Goal: Information Seeking & Learning: Learn about a topic

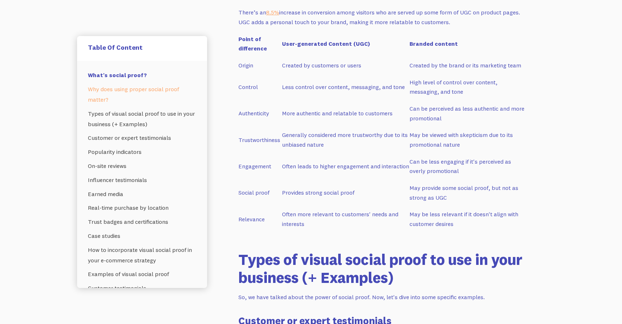
scroll to position [901, 0]
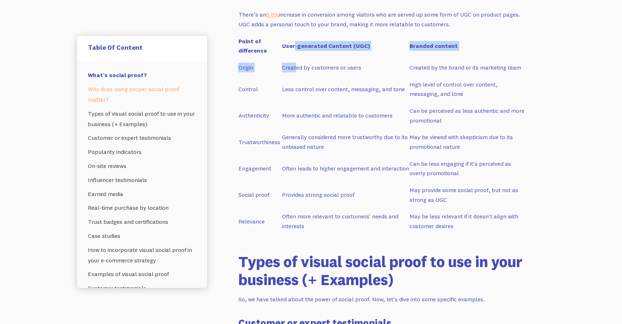
drag, startPoint x: 294, startPoint y: 45, endPoint x: 295, endPoint y: 67, distance: 21.2
click at [295, 67] on tbody "Point of difference User-generated Content (UGC) Branded content Origin Created…" at bounding box center [382, 137] width 288 height 202
click at [304, 68] on span "Created by customers or users" at bounding box center [321, 67] width 79 height 7
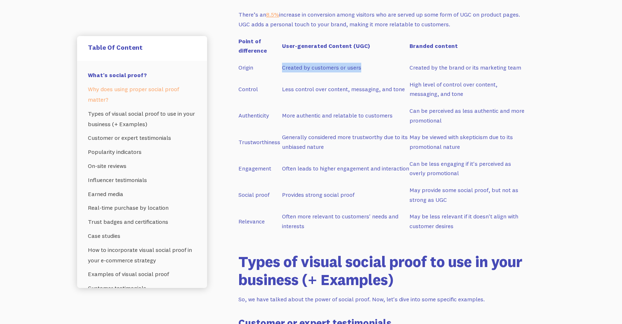
click at [304, 68] on span "Created by customers or users" at bounding box center [321, 67] width 79 height 7
click at [313, 85] on span "Less control over content, messaging, and tone" at bounding box center [343, 88] width 123 height 7
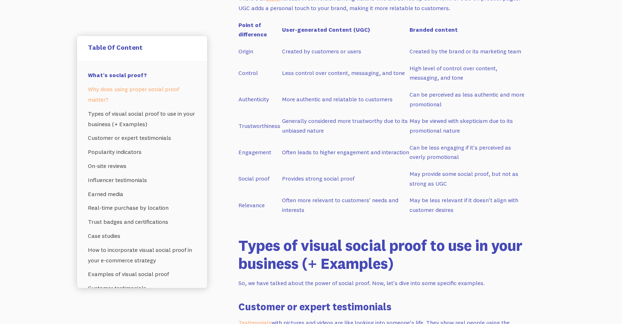
scroll to position [919, 0]
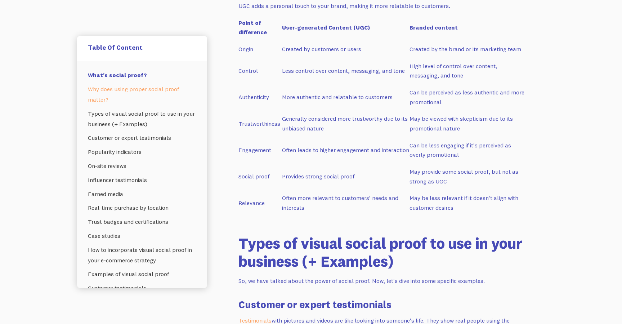
drag, startPoint x: 467, startPoint y: 179, endPoint x: 439, endPoint y: 95, distance: 88.8
click at [439, 95] on tbody "Point of difference User-generated Content (UGC) Branded content Origin Created…" at bounding box center [382, 119] width 288 height 202
click at [484, 161] on td "Can be less engaging if it's perceived as overly promotional" at bounding box center [467, 153] width 117 height 26
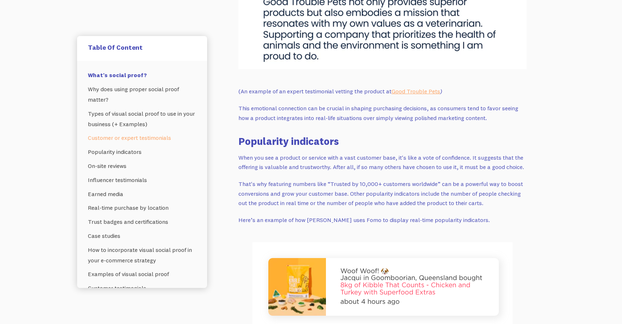
scroll to position [1541, 0]
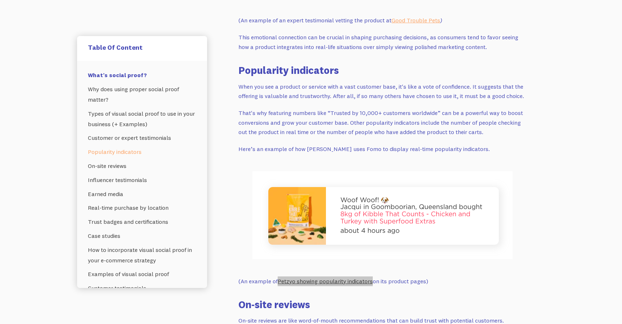
drag, startPoint x: 329, startPoint y: 279, endPoint x: 516, endPoint y: 1, distance: 335.2
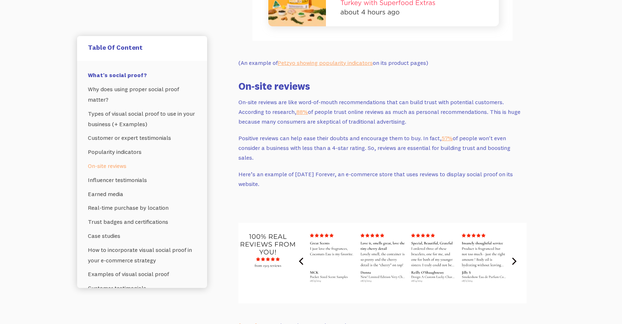
click at [387, 105] on p "On-site reviews are like word-of-mouth recommendations that can build trust wit…" at bounding box center [382, 111] width 288 height 29
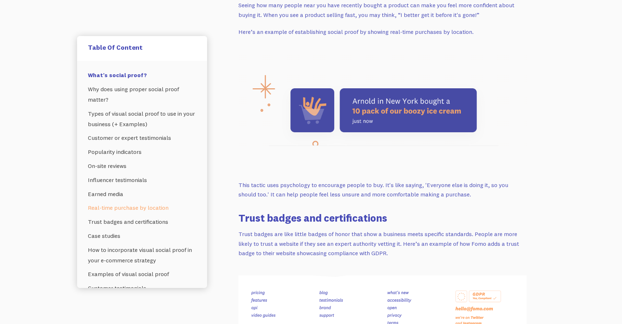
scroll to position [2815, 0]
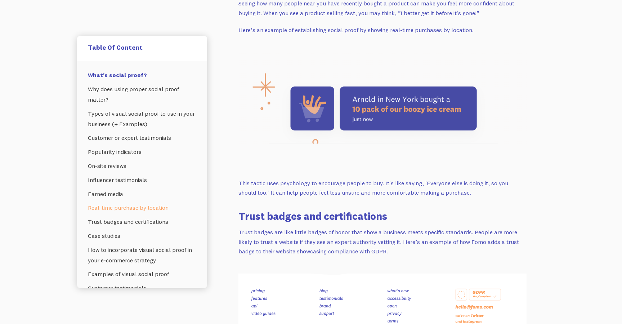
drag, startPoint x: 367, startPoint y: 170, endPoint x: 367, endPoint y: 176, distance: 5.8
click at [367, 178] on p "This tactic uses psychology to encourage people to buy. It's like saying, 'Ever…" at bounding box center [382, 187] width 288 height 19
click at [374, 178] on p "This tactic uses psychology to encourage people to buy. It's like saying, 'Ever…" at bounding box center [382, 187] width 288 height 19
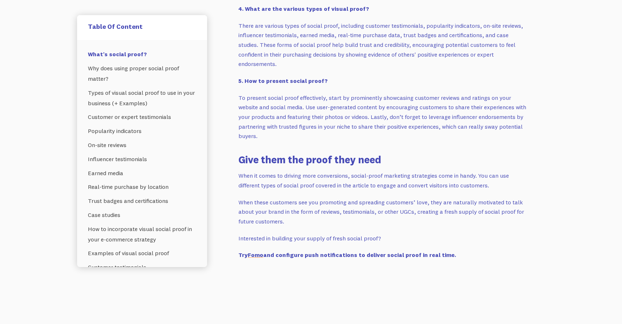
scroll to position [6702, 0]
